Goal: Task Accomplishment & Management: Manage account settings

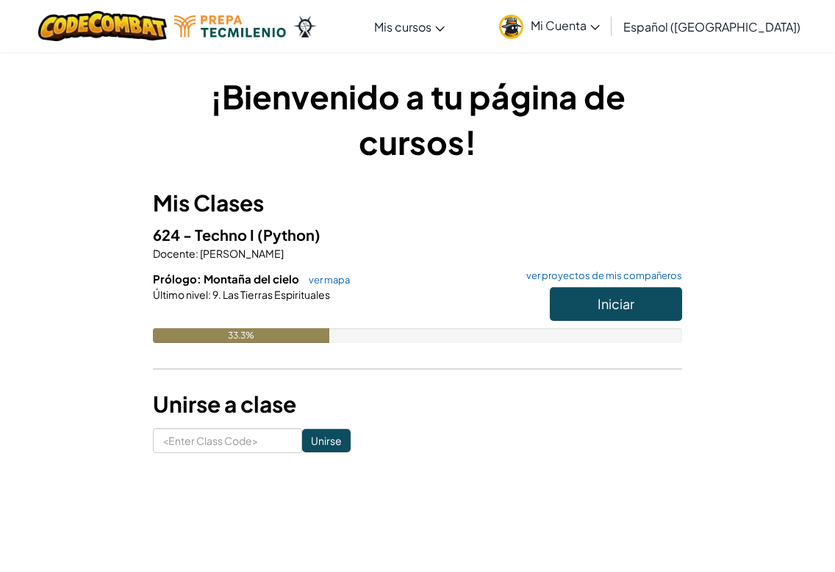
click at [605, 313] on button "Iniciar" at bounding box center [616, 304] width 132 height 34
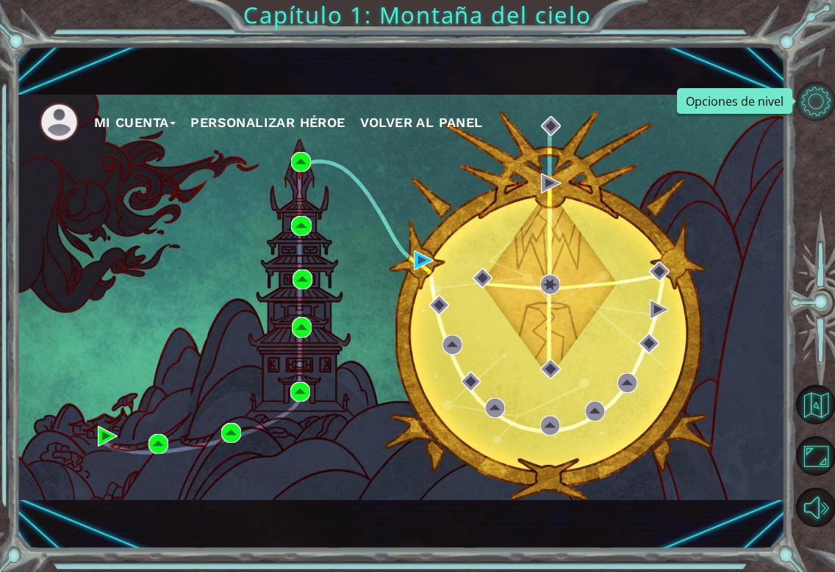
click at [822, 100] on button "Opciones de nivel" at bounding box center [816, 102] width 40 height 40
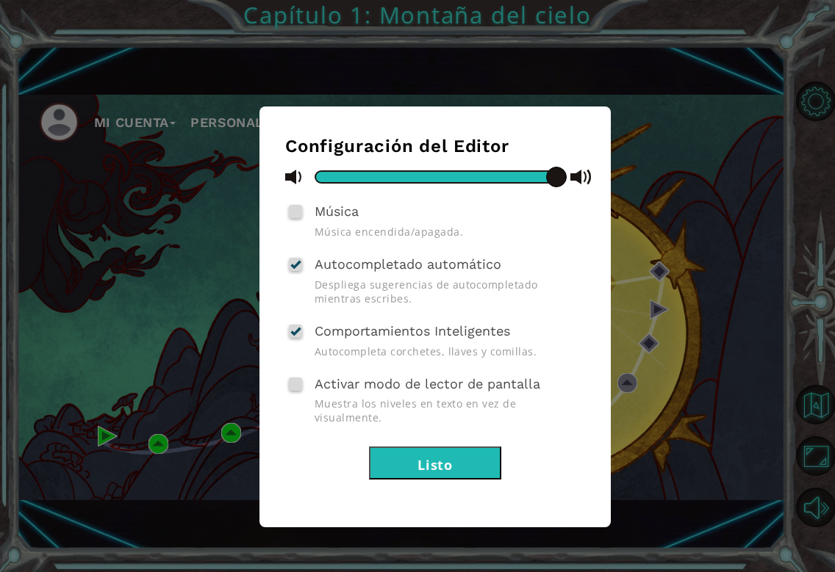
click at [438, 447] on button "Listo" at bounding box center [435, 463] width 132 height 33
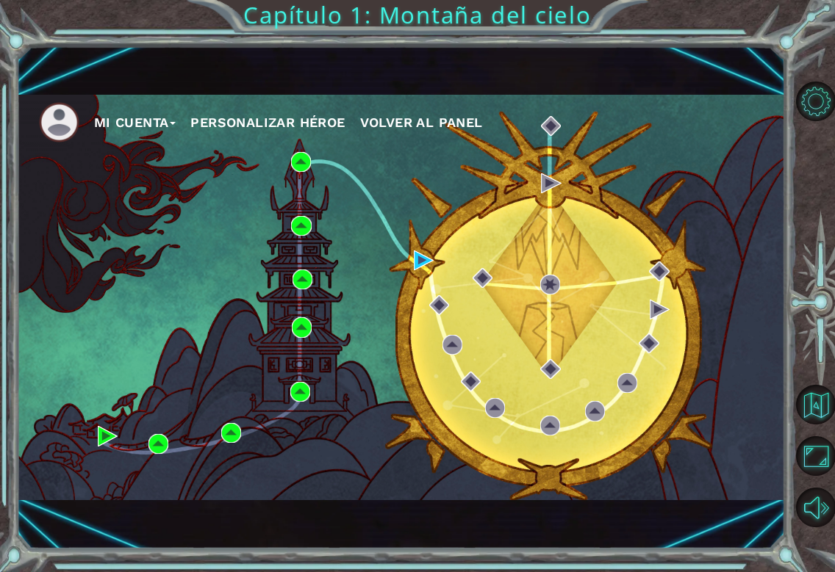
click at [67, 123] on img at bounding box center [59, 122] width 40 height 40
click at [129, 124] on button "Mi Cuenta" at bounding box center [135, 123] width 82 height 22
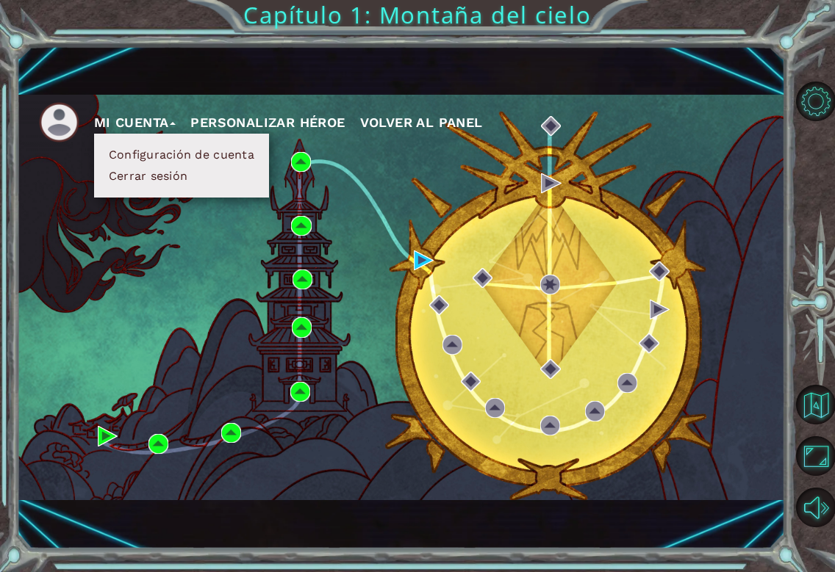
click at [147, 157] on button "Configuración de cuenta" at bounding box center [181, 155] width 154 height 16
